Goal: Task Accomplishment & Management: Use online tool/utility

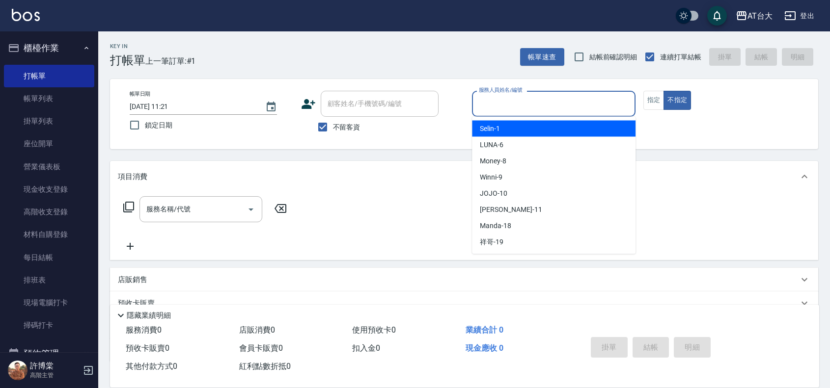
click at [536, 98] on input "服務人員姓名/編號" at bounding box center [553, 103] width 155 height 17
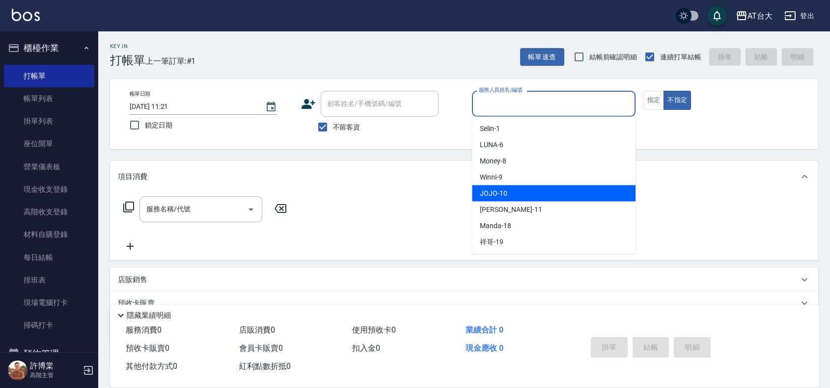
click at [497, 186] on div "JOJO -10" at bounding box center [553, 194] width 163 height 16
type input "JOJO-10"
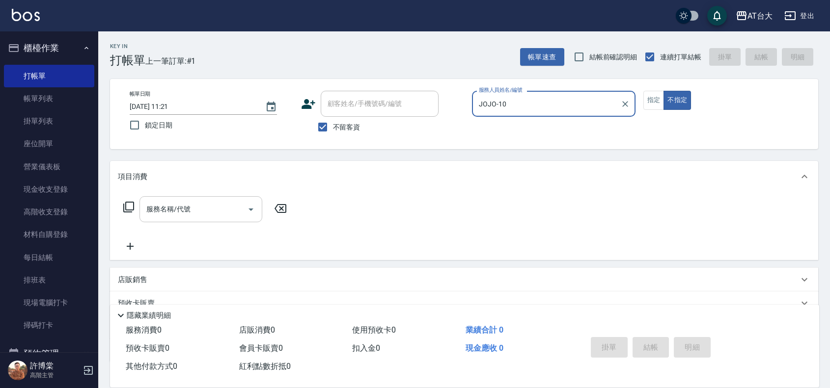
click at [219, 209] on input "服務名稱/代號" at bounding box center [193, 209] width 99 height 17
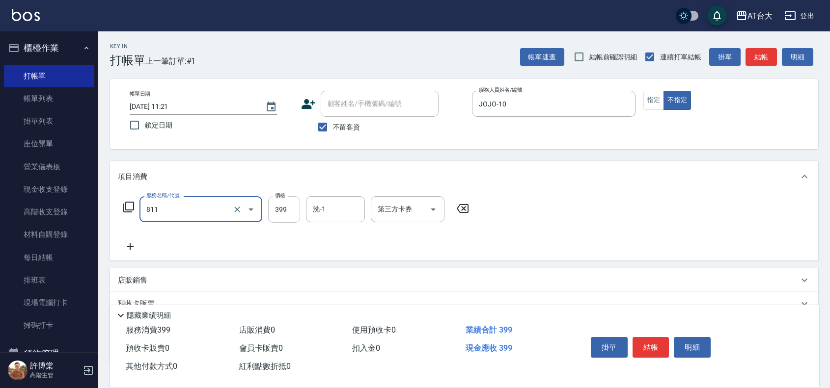
type input "洗+剪(811)"
click at [285, 214] on input "399" at bounding box center [284, 209] width 32 height 27
type input "450"
click at [658, 341] on button "結帳" at bounding box center [650, 347] width 37 height 21
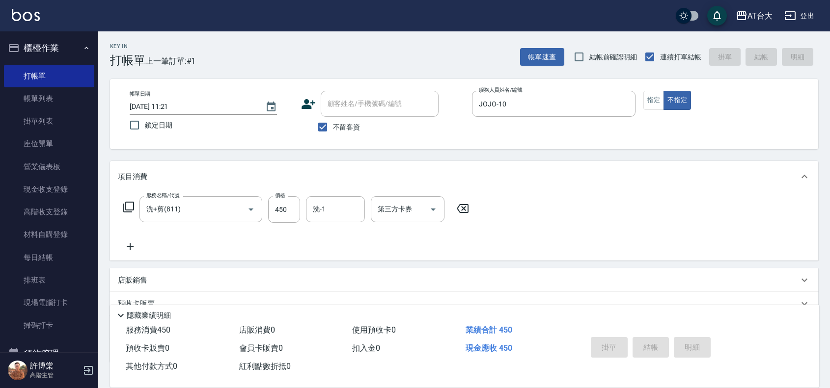
type input "[DATE] 13:37"
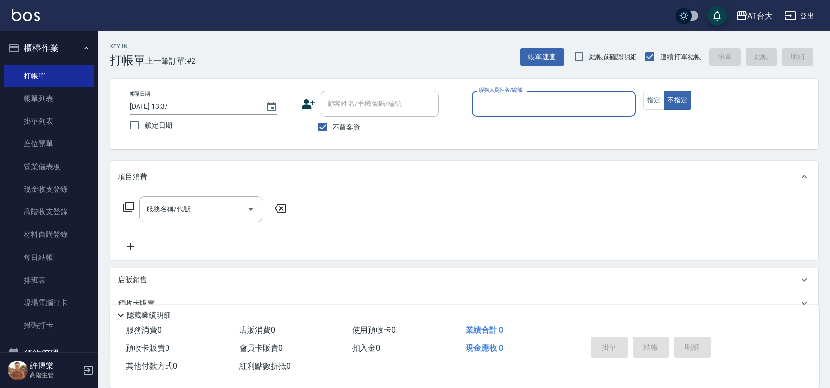
click at [560, 106] on input "服務人員姓名/編號" at bounding box center [553, 103] width 155 height 17
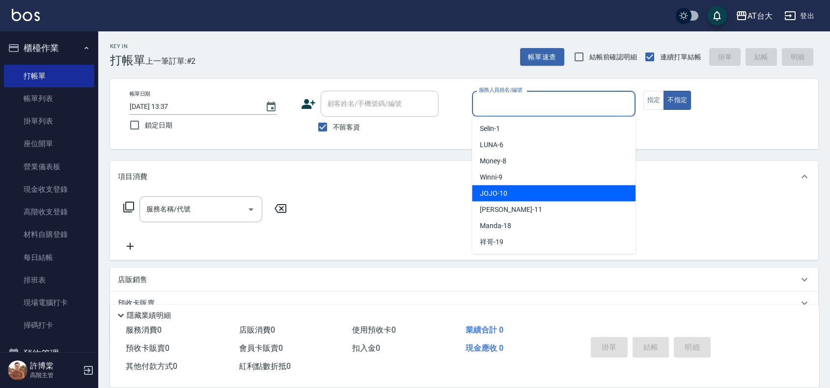
click at [531, 187] on div "JOJO -10" at bounding box center [553, 194] width 163 height 16
type input "JOJO-10"
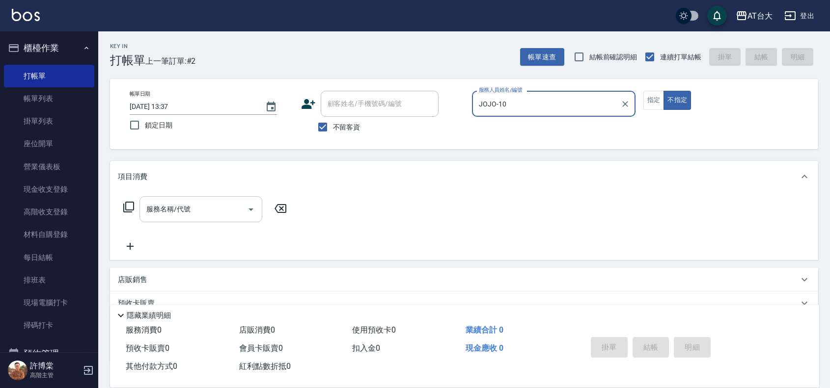
click at [217, 212] on input "服務名稱/代號" at bounding box center [193, 209] width 99 height 17
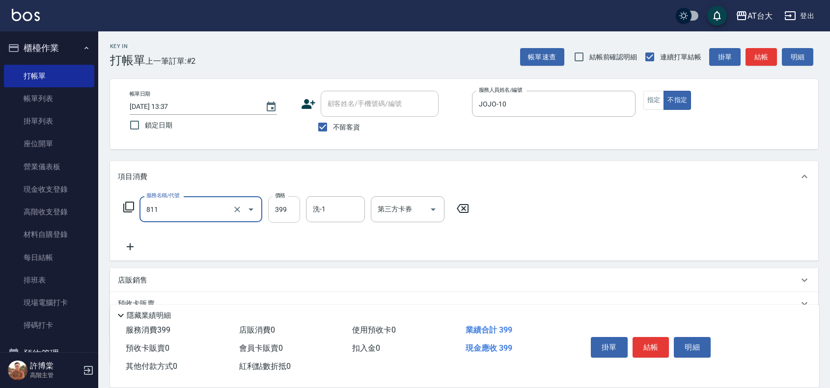
type input "洗+剪(811)"
click at [281, 209] on input "399" at bounding box center [284, 209] width 32 height 27
type input "450"
click at [651, 353] on button "結帳" at bounding box center [650, 347] width 37 height 21
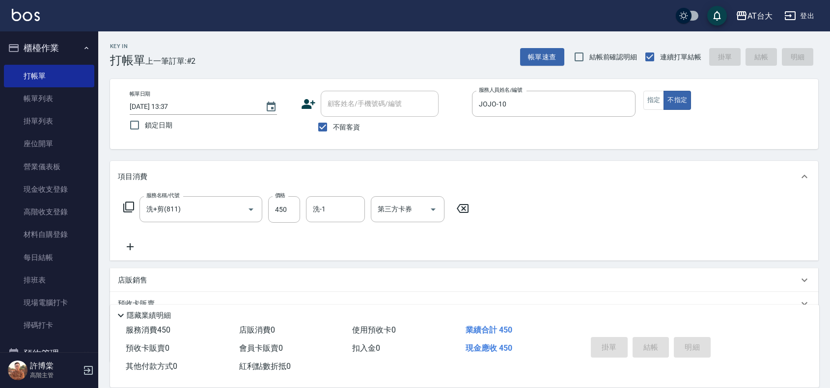
type input "[DATE] 13:58"
